Goal: Transaction & Acquisition: Obtain resource

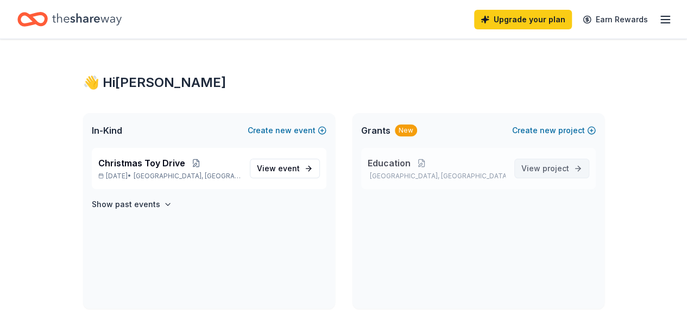
click at [538, 165] on span "View project" at bounding box center [545, 168] width 48 height 13
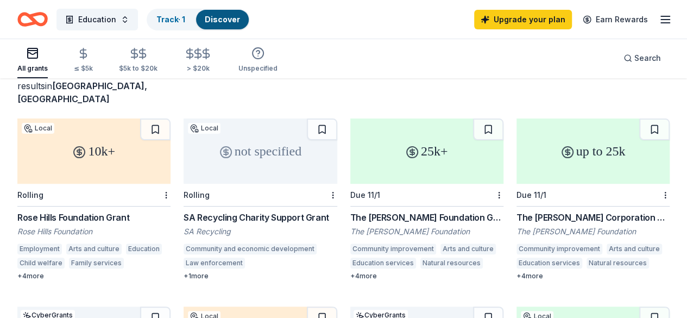
scroll to position [75, 0]
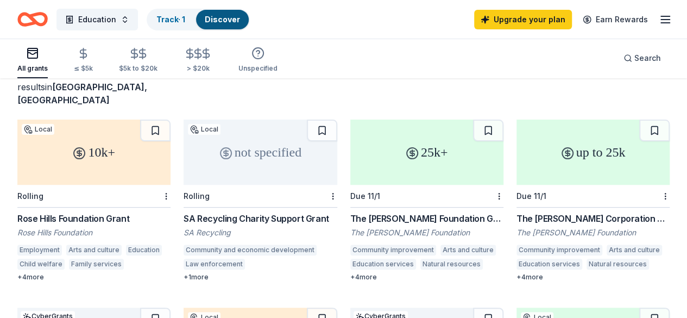
click at [98, 151] on div "10k+" at bounding box center [93, 152] width 153 height 65
click at [127, 16] on button "Education" at bounding box center [96, 20] width 81 height 22
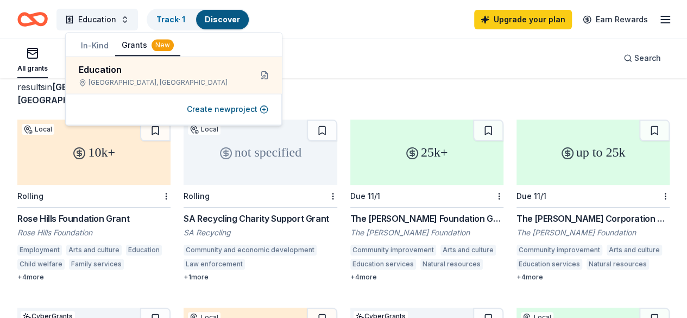
click at [348, 55] on div "All grants ≤ $5k $5k to $20k > $20k Unspecified Search" at bounding box center [343, 58] width 652 height 40
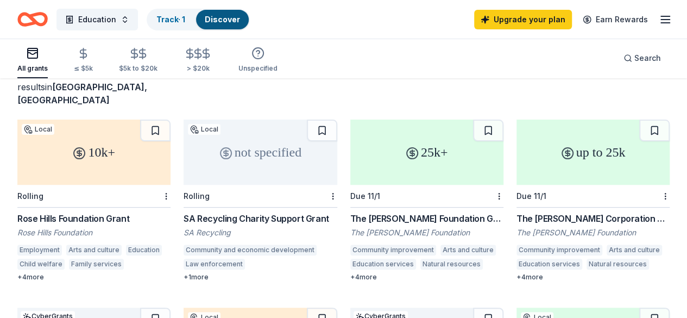
click at [351, 149] on div "25k+" at bounding box center [426, 152] width 153 height 65
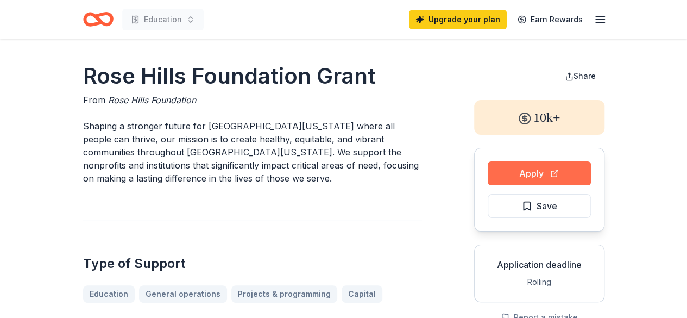
click at [555, 178] on button "Apply" at bounding box center [539, 173] width 103 height 24
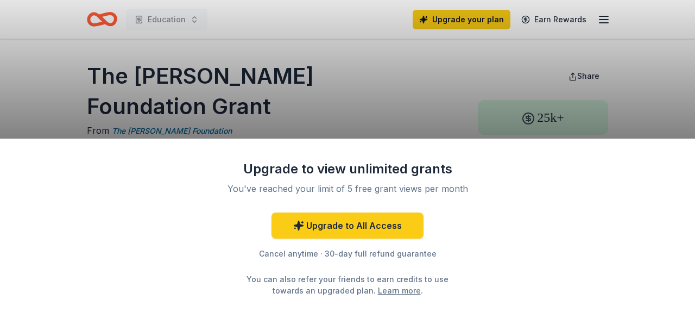
click at [410, 124] on div "Upgrade to view unlimited grants You've reached your limit of 5 free grant view…" at bounding box center [347, 159] width 695 height 318
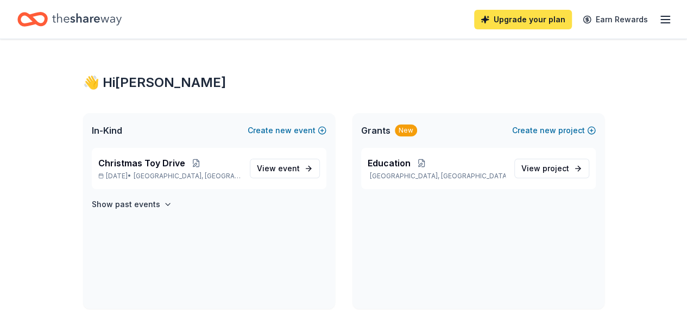
click at [519, 22] on link "Upgrade your plan" at bounding box center [523, 20] width 98 height 20
click at [537, 13] on link "Upgrade your plan" at bounding box center [523, 20] width 98 height 20
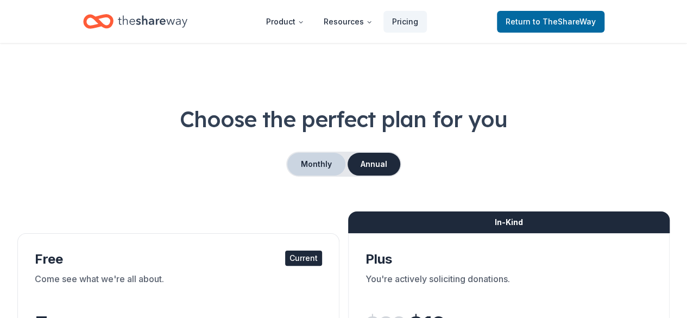
click at [307, 170] on button "Monthly" at bounding box center [316, 164] width 58 height 23
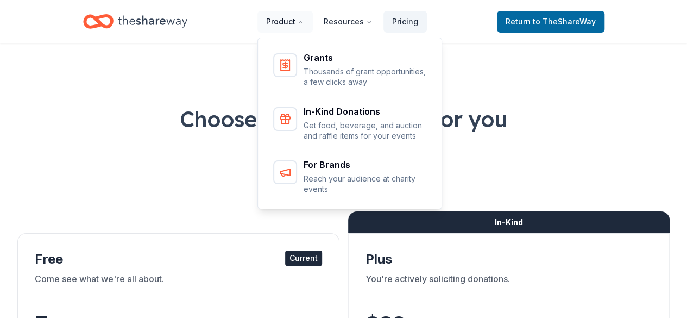
click at [287, 15] on button "Product" at bounding box center [284, 22] width 55 height 22
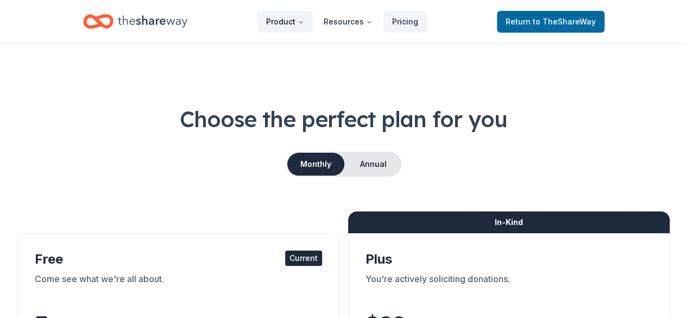
click at [287, 15] on button "Product" at bounding box center [284, 22] width 55 height 22
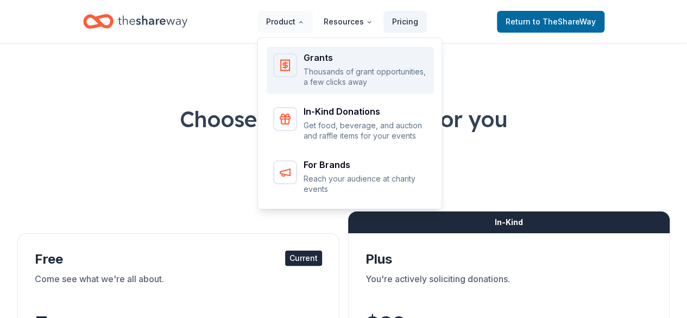
click at [342, 70] on p "Thousands of grant opportunities, a few clicks away" at bounding box center [366, 76] width 124 height 21
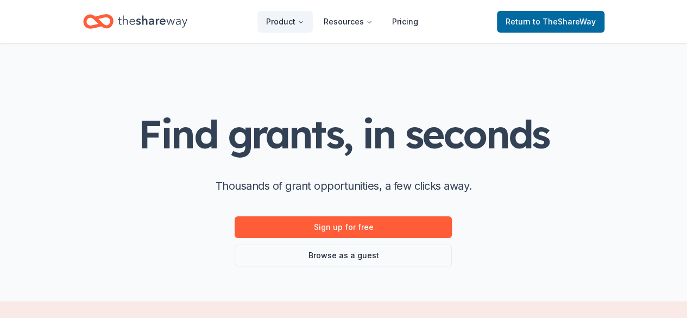
click at [530, 32] on div "Return to TheShareWay" at bounding box center [551, 22] width 108 height 26
click at [525, 22] on span "Return to TheShareWay" at bounding box center [551, 21] width 90 height 13
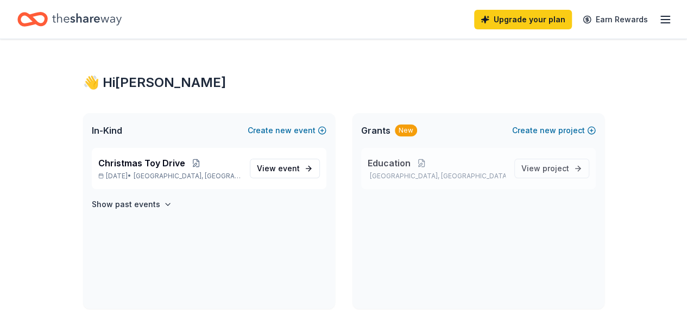
click at [462, 180] on div "Education Riverside, CA View project" at bounding box center [478, 168] width 235 height 41
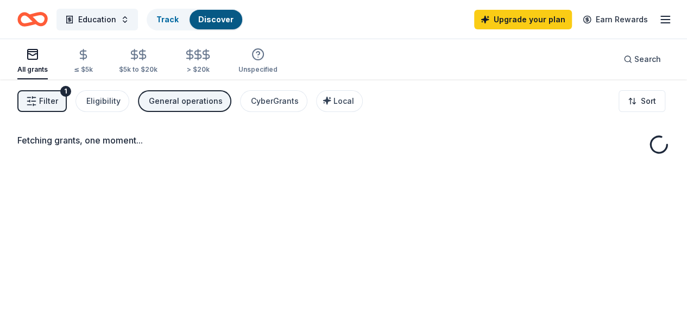
click at [552, 171] on div "Fetching grants, one moment..." at bounding box center [343, 238] width 687 height 318
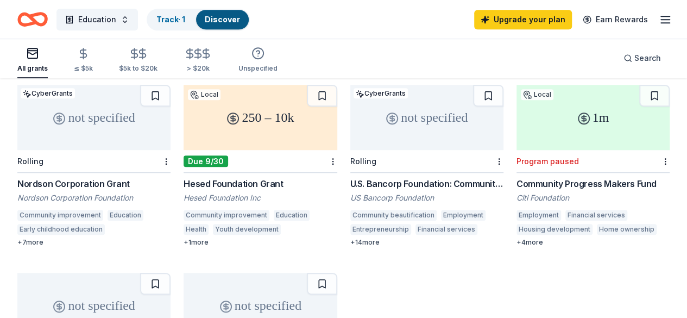
scroll to position [301, 0]
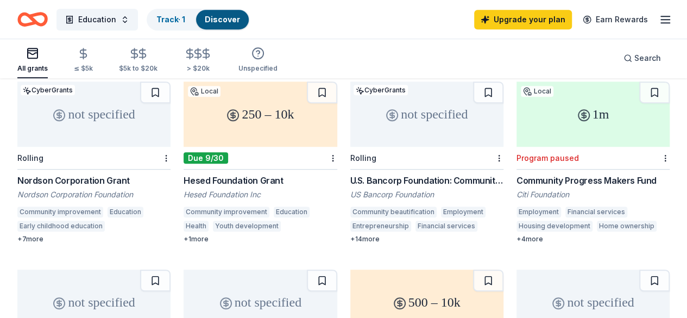
click at [184, 116] on div "250 – 10k" at bounding box center [260, 113] width 153 height 65
click at [171, 269] on div "not specified" at bounding box center [93, 301] width 153 height 65
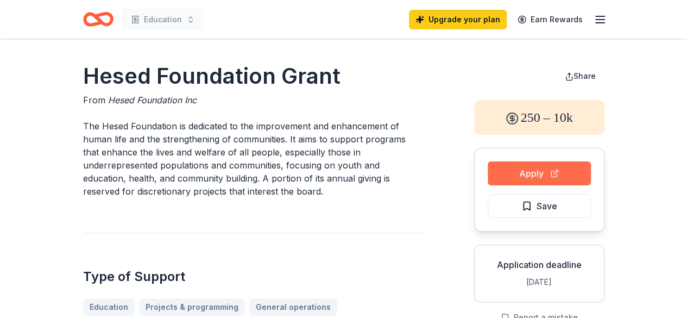
click at [560, 171] on button "Apply" at bounding box center [539, 173] width 103 height 24
click at [531, 171] on button "Apply" at bounding box center [539, 173] width 103 height 24
